Goal: Task Accomplishment & Management: Use online tool/utility

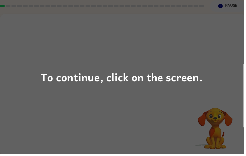
scroll to position [19, 0]
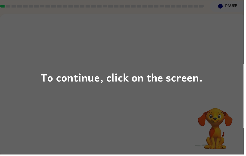
click at [213, 55] on div "To continue, click on the screen." at bounding box center [123, 78] width 246 height 156
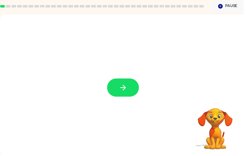
click at [125, 90] on icon "button" at bounding box center [124, 88] width 9 height 9
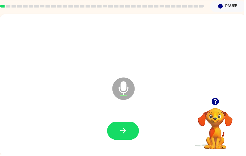
click at [132, 128] on button "button" at bounding box center [124, 132] width 32 height 18
click at [125, 134] on icon "button" at bounding box center [124, 132] width 9 height 9
click at [123, 128] on button "button" at bounding box center [124, 132] width 32 height 18
click at [123, 135] on icon "button" at bounding box center [124, 132] width 9 height 9
click at [125, 133] on icon "button" at bounding box center [124, 132] width 9 height 9
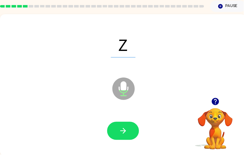
click at [125, 130] on icon "button" at bounding box center [124, 132] width 9 height 9
click at [122, 130] on icon "button" at bounding box center [124, 132] width 9 height 9
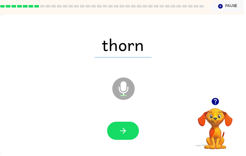
click at [127, 135] on icon "button" at bounding box center [124, 132] width 9 height 9
click at [126, 132] on icon "button" at bounding box center [124, 132] width 6 height 6
click at [128, 134] on icon "button" at bounding box center [124, 132] width 9 height 9
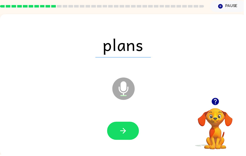
click at [125, 139] on button "button" at bounding box center [124, 132] width 32 height 18
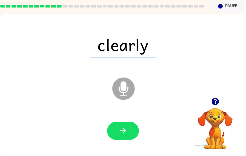
click at [122, 136] on icon "button" at bounding box center [124, 132] width 9 height 9
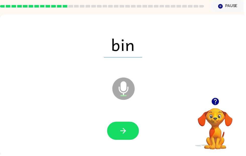
click at [123, 125] on button "button" at bounding box center [124, 132] width 32 height 18
click at [129, 135] on icon "button" at bounding box center [124, 132] width 9 height 9
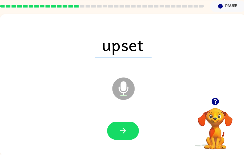
click at [127, 140] on button "button" at bounding box center [124, 132] width 32 height 18
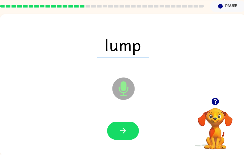
click at [117, 135] on button "button" at bounding box center [124, 132] width 32 height 18
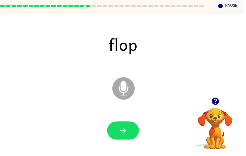
scroll to position [18, 0]
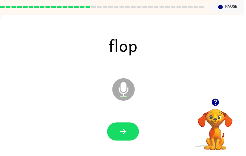
click at [123, 138] on button "button" at bounding box center [124, 133] width 32 height 18
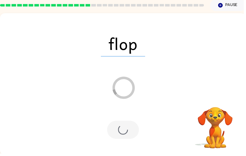
scroll to position [19, 0]
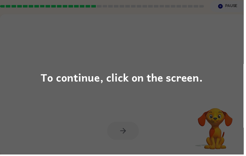
click at [232, 64] on div "To continue, click on the screen." at bounding box center [123, 78] width 246 height 156
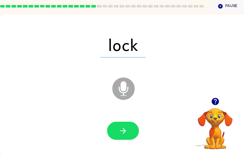
click at [123, 133] on icon "button" at bounding box center [124, 132] width 6 height 6
click at [129, 140] on button "button" at bounding box center [124, 132] width 32 height 18
click at [129, 129] on button "button" at bounding box center [124, 132] width 32 height 18
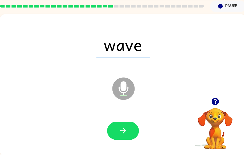
click at [123, 133] on icon "button" at bounding box center [124, 132] width 9 height 9
click at [127, 126] on button "button" at bounding box center [124, 132] width 32 height 18
click at [131, 134] on button "button" at bounding box center [124, 132] width 32 height 18
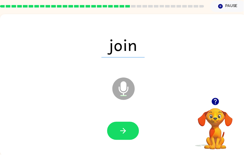
click at [120, 126] on button "button" at bounding box center [124, 132] width 32 height 18
click at [126, 134] on icon "button" at bounding box center [124, 132] width 6 height 6
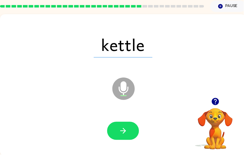
click at [124, 132] on icon "button" at bounding box center [124, 132] width 9 height 9
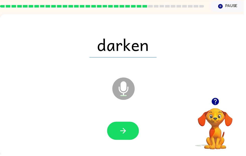
click at [128, 126] on button "button" at bounding box center [124, 132] width 32 height 18
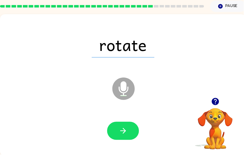
click at [127, 136] on icon "button" at bounding box center [124, 132] width 9 height 9
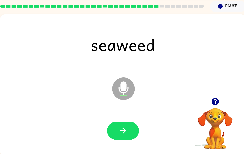
click at [122, 124] on button "button" at bounding box center [124, 132] width 32 height 18
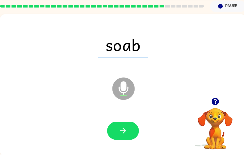
click at [130, 132] on button "button" at bounding box center [124, 132] width 32 height 18
click at [131, 131] on button "button" at bounding box center [124, 132] width 32 height 18
click at [121, 132] on icon "button" at bounding box center [124, 132] width 9 height 9
click at [122, 138] on button "button" at bounding box center [124, 132] width 32 height 18
click at [120, 128] on icon "button" at bounding box center [124, 132] width 9 height 9
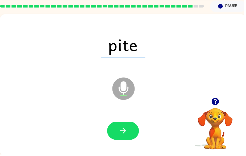
click at [126, 132] on icon "button" at bounding box center [124, 132] width 6 height 6
click at [131, 132] on button "button" at bounding box center [124, 132] width 32 height 18
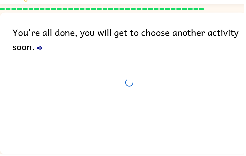
scroll to position [17, 0]
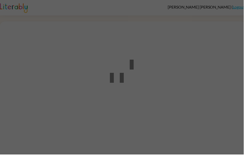
click at [227, 105] on div at bounding box center [123, 78] width 246 height 156
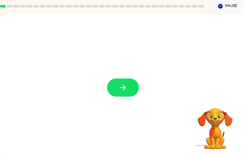
scroll to position [19, 0]
click at [123, 86] on icon "button" at bounding box center [124, 88] width 9 height 9
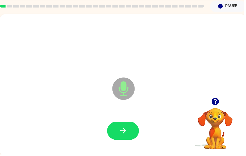
click at [122, 141] on button "button" at bounding box center [124, 132] width 32 height 18
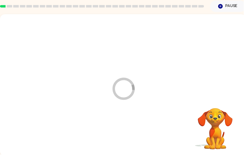
click at [123, 133] on div at bounding box center [124, 132] width 239 height 41
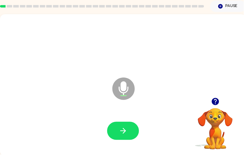
click at [122, 126] on button "button" at bounding box center [124, 132] width 32 height 18
click at [119, 130] on button "button" at bounding box center [124, 132] width 32 height 18
click at [222, 102] on icon "button" at bounding box center [217, 102] width 9 height 9
click at [115, 138] on button "button" at bounding box center [124, 132] width 32 height 18
click at [124, 126] on button "button" at bounding box center [124, 132] width 32 height 18
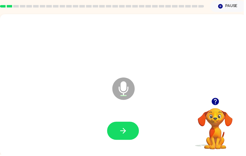
click at [220, 104] on icon "button" at bounding box center [217, 102] width 7 height 7
click at [220, 101] on icon "button" at bounding box center [217, 102] width 7 height 7
click at [131, 130] on button "button" at bounding box center [124, 132] width 32 height 18
click at [115, 135] on button "button" at bounding box center [124, 132] width 32 height 18
click at [123, 128] on button "button" at bounding box center [124, 132] width 32 height 18
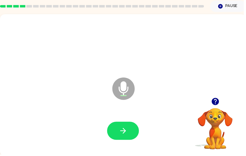
click at [219, 103] on icon "button" at bounding box center [217, 102] width 7 height 7
click at [117, 136] on button "button" at bounding box center [124, 132] width 32 height 18
click at [221, 100] on icon "button" at bounding box center [217, 102] width 9 height 9
click at [117, 127] on button "button" at bounding box center [124, 132] width 32 height 18
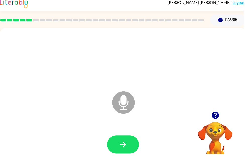
scroll to position [0, 0]
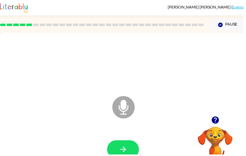
click at [115, 138] on div at bounding box center [124, 151] width 239 height 41
click at [115, 147] on button "button" at bounding box center [124, 151] width 32 height 18
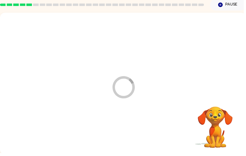
scroll to position [19, 0]
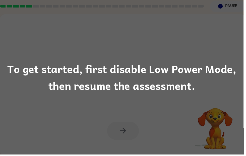
click at [179, 100] on div "To get started, first disable Low Power Mode, then resume the assessment." at bounding box center [123, 78] width 246 height 156
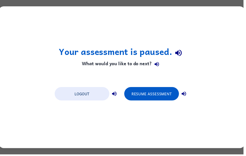
scroll to position [0, 0]
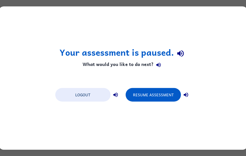
click at [155, 94] on button "Resume Assessment" at bounding box center [153, 95] width 55 height 14
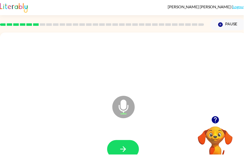
click at [119, 146] on button "button" at bounding box center [124, 151] width 32 height 18
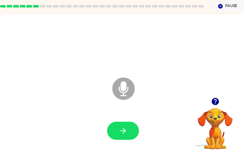
scroll to position [19, 0]
click at [221, 104] on icon "button" at bounding box center [217, 102] width 7 height 7
click at [120, 125] on button "button" at bounding box center [124, 132] width 32 height 18
click at [111, 127] on button "button" at bounding box center [124, 132] width 32 height 18
click at [125, 131] on icon "button" at bounding box center [124, 132] width 9 height 9
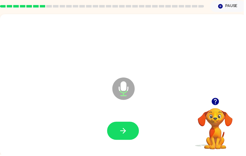
click at [118, 131] on button "button" at bounding box center [124, 132] width 32 height 18
click at [121, 127] on button "button" at bounding box center [124, 132] width 32 height 18
click at [121, 129] on icon "button" at bounding box center [124, 132] width 9 height 9
click at [119, 132] on button "button" at bounding box center [124, 132] width 32 height 18
click at [218, 99] on icon "button" at bounding box center [217, 102] width 7 height 7
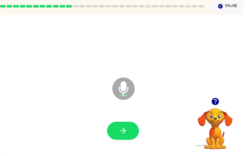
click at [218, 100] on icon "button" at bounding box center [217, 102] width 7 height 7
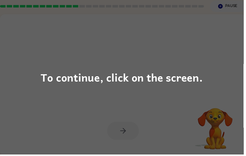
click at [184, 103] on div "To continue, click on the screen." at bounding box center [123, 78] width 246 height 156
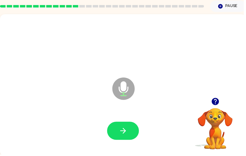
click at [122, 134] on icon "button" at bounding box center [124, 132] width 9 height 9
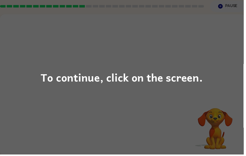
click at [174, 103] on div "To continue, click on the screen." at bounding box center [123, 78] width 246 height 156
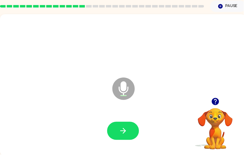
click at [217, 103] on icon "button" at bounding box center [217, 102] width 7 height 7
click at [127, 130] on icon "button" at bounding box center [124, 132] width 9 height 9
click at [117, 129] on button "button" at bounding box center [124, 132] width 32 height 18
click at [115, 135] on button "button" at bounding box center [124, 132] width 32 height 18
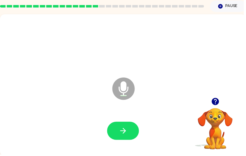
click at [112, 132] on button "button" at bounding box center [124, 132] width 32 height 18
click at [117, 121] on div at bounding box center [124, 132] width 239 height 41
click at [117, 133] on button "button" at bounding box center [124, 132] width 32 height 18
click at [129, 133] on icon "button" at bounding box center [124, 132] width 9 height 9
click at [120, 120] on div at bounding box center [124, 132] width 239 height 41
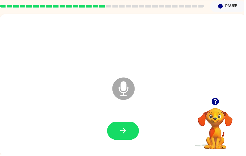
click at [115, 131] on button "button" at bounding box center [124, 132] width 32 height 18
click at [116, 128] on button "button" at bounding box center [124, 132] width 32 height 18
click at [218, 102] on icon "button" at bounding box center [217, 102] width 7 height 7
click at [124, 131] on icon "button" at bounding box center [124, 132] width 9 height 9
click at [118, 131] on button "button" at bounding box center [124, 132] width 32 height 18
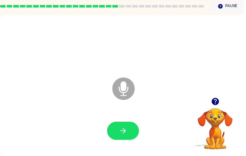
click at [121, 127] on button "button" at bounding box center [124, 132] width 32 height 18
click at [117, 133] on button "button" at bounding box center [124, 132] width 32 height 18
click at [113, 131] on button "button" at bounding box center [124, 132] width 32 height 18
click at [121, 129] on icon "button" at bounding box center [124, 132] width 9 height 9
click at [115, 133] on button "button" at bounding box center [124, 132] width 32 height 18
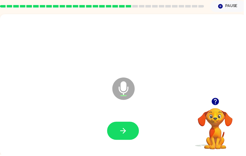
click at [117, 131] on button "button" at bounding box center [124, 132] width 32 height 18
click at [118, 131] on button "button" at bounding box center [124, 132] width 32 height 18
click at [115, 131] on button "button" at bounding box center [124, 132] width 32 height 18
click at [122, 128] on icon "button" at bounding box center [124, 132] width 9 height 9
click at [126, 125] on button "button" at bounding box center [124, 132] width 32 height 18
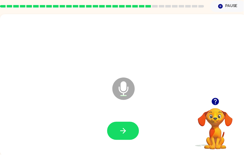
click at [113, 132] on button "button" at bounding box center [124, 132] width 32 height 18
click at [117, 132] on button "button" at bounding box center [124, 132] width 32 height 18
click at [120, 131] on icon "button" at bounding box center [124, 132] width 9 height 9
click at [119, 130] on button "button" at bounding box center [124, 132] width 32 height 18
click at [120, 127] on button "button" at bounding box center [124, 132] width 32 height 18
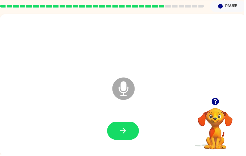
click at [117, 138] on button "button" at bounding box center [124, 132] width 32 height 18
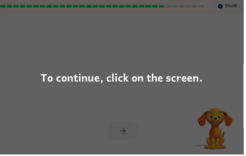
click at [181, 92] on div "To continue, click on the screen." at bounding box center [123, 78] width 246 height 156
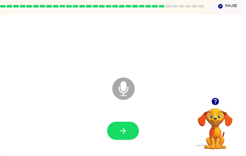
click at [219, 102] on icon "button" at bounding box center [217, 102] width 9 height 9
click at [117, 131] on button "button" at bounding box center [124, 132] width 32 height 18
click at [123, 131] on icon "button" at bounding box center [124, 132] width 9 height 9
click at [213, 102] on icon "button" at bounding box center [217, 102] width 9 height 9
click at [132, 135] on button "button" at bounding box center [124, 132] width 32 height 18
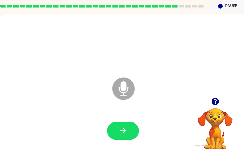
click at [124, 125] on button "button" at bounding box center [124, 132] width 32 height 18
click at [113, 135] on button "button" at bounding box center [124, 132] width 32 height 18
click at [115, 132] on button "button" at bounding box center [124, 132] width 32 height 18
click at [116, 129] on button "button" at bounding box center [124, 132] width 32 height 18
click at [215, 107] on icon "button" at bounding box center [217, 102] width 9 height 9
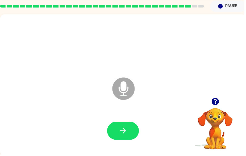
click at [128, 131] on icon "button" at bounding box center [124, 132] width 9 height 9
click at [116, 136] on button "button" at bounding box center [124, 132] width 32 height 18
click at [125, 132] on icon "button" at bounding box center [124, 132] width 6 height 6
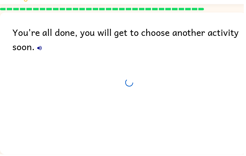
scroll to position [17, 0]
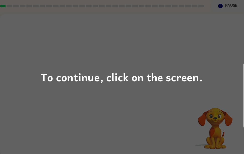
scroll to position [19, 0]
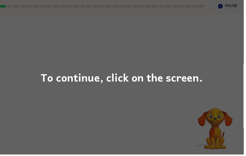
click at [223, 76] on div "To continue, click on the screen." at bounding box center [123, 78] width 246 height 156
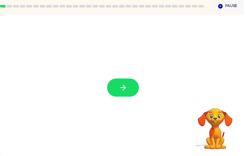
click at [131, 90] on button "button" at bounding box center [124, 88] width 32 height 18
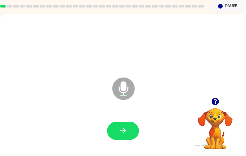
click at [118, 128] on button "button" at bounding box center [124, 132] width 32 height 18
click at [121, 129] on icon "button" at bounding box center [124, 132] width 9 height 9
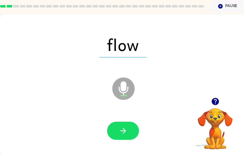
click at [115, 137] on button "button" at bounding box center [124, 132] width 32 height 18
click at [132, 133] on button "button" at bounding box center [124, 132] width 32 height 18
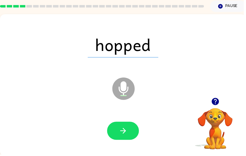
click at [115, 133] on button "button" at bounding box center [124, 132] width 32 height 18
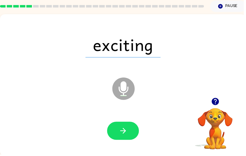
click at [123, 137] on icon "button" at bounding box center [124, 132] width 9 height 9
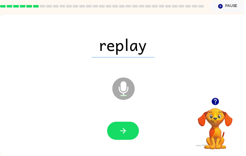
click at [123, 129] on icon "button" at bounding box center [124, 132] width 9 height 9
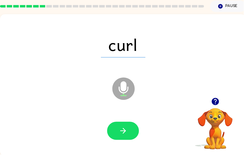
click at [122, 129] on icon "button" at bounding box center [124, 132] width 9 height 9
click at [124, 133] on icon "button" at bounding box center [124, 132] width 6 height 6
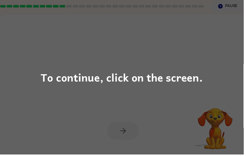
click at [37, 76] on div "To continue, click on the screen." at bounding box center [123, 78] width 246 height 156
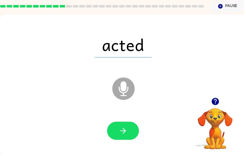
click at [124, 126] on button "button" at bounding box center [124, 132] width 32 height 18
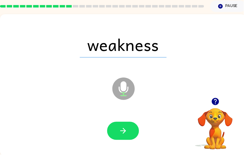
click at [123, 129] on icon "button" at bounding box center [124, 132] width 9 height 9
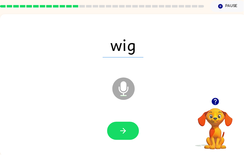
click at [120, 131] on icon "button" at bounding box center [124, 132] width 9 height 9
click at [130, 139] on button "button" at bounding box center [124, 132] width 32 height 18
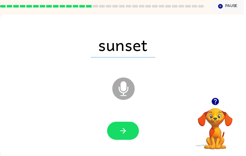
click at [128, 130] on icon "button" at bounding box center [124, 132] width 9 height 9
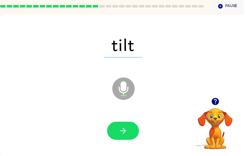
click at [125, 132] on icon "button" at bounding box center [124, 132] width 6 height 6
click at [128, 124] on button "button" at bounding box center [124, 132] width 32 height 18
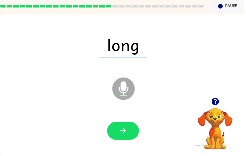
click at [127, 132] on icon "button" at bounding box center [124, 132] width 9 height 9
click at [122, 137] on icon "button" at bounding box center [124, 132] width 9 height 9
click at [123, 132] on icon "button" at bounding box center [124, 132] width 9 height 9
click at [124, 131] on icon "button" at bounding box center [124, 132] width 9 height 9
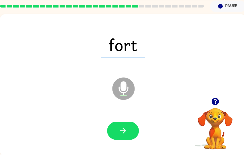
click at [129, 121] on div at bounding box center [124, 132] width 239 height 41
click at [128, 134] on icon "button" at bounding box center [124, 132] width 9 height 9
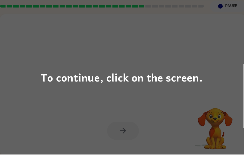
click at [159, 80] on div "To continue, click on the screen." at bounding box center [123, 78] width 164 height 17
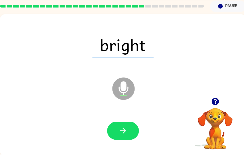
click at [122, 131] on icon "button" at bounding box center [124, 132] width 9 height 9
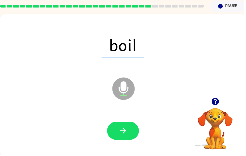
click at [120, 128] on button "button" at bounding box center [124, 132] width 32 height 18
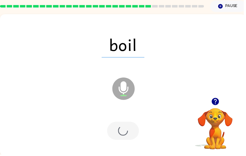
click at [120, 135] on div at bounding box center [124, 132] width 32 height 18
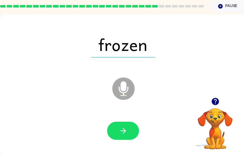
click at [120, 129] on icon "button" at bounding box center [124, 132] width 9 height 9
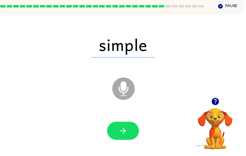
click at [117, 132] on button "button" at bounding box center [124, 132] width 32 height 18
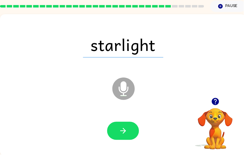
click at [111, 129] on button "button" at bounding box center [124, 132] width 32 height 18
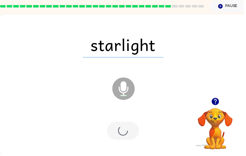
click at [115, 128] on div at bounding box center [124, 132] width 32 height 18
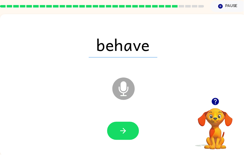
click at [122, 128] on icon "button" at bounding box center [124, 132] width 9 height 9
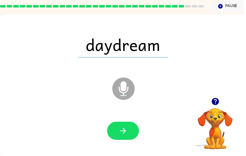
click at [120, 132] on icon "button" at bounding box center [124, 132] width 9 height 9
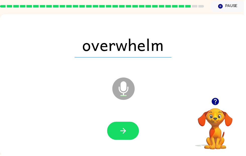
click at [120, 132] on button "button" at bounding box center [124, 132] width 32 height 18
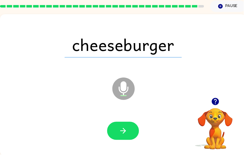
click at [122, 129] on icon "button" at bounding box center [124, 132] width 9 height 9
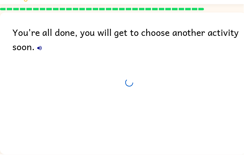
scroll to position [17, 0]
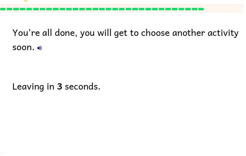
click at [39, 47] on icon "button" at bounding box center [40, 49] width 5 height 5
